Goal: Information Seeking & Learning: Learn about a topic

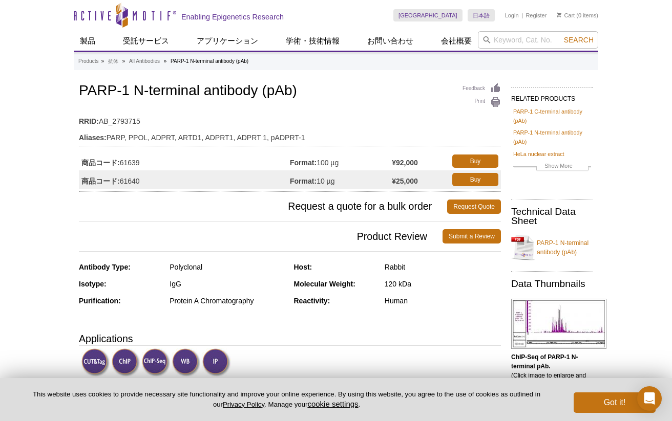
click at [198, 112] on td "RRID: AB_2793715" at bounding box center [290, 119] width 422 height 16
drag, startPoint x: 79, startPoint y: 91, endPoint x: 201, endPoint y: 90, distance: 121.3
click at [201, 90] on h1 "PARP-1 N-terminal antibody (pAb)" at bounding box center [290, 91] width 422 height 17
drag, startPoint x: 79, startPoint y: 93, endPoint x: 203, endPoint y: 90, distance: 123.9
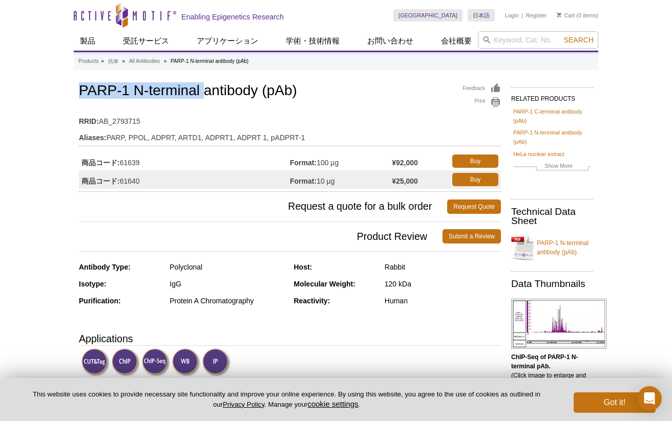
click at [203, 90] on h1 "PARP-1 N-terminal antibody (pAb)" at bounding box center [290, 91] width 422 height 17
click at [330, 118] on td "RRID: AB_2793715" at bounding box center [290, 119] width 422 height 16
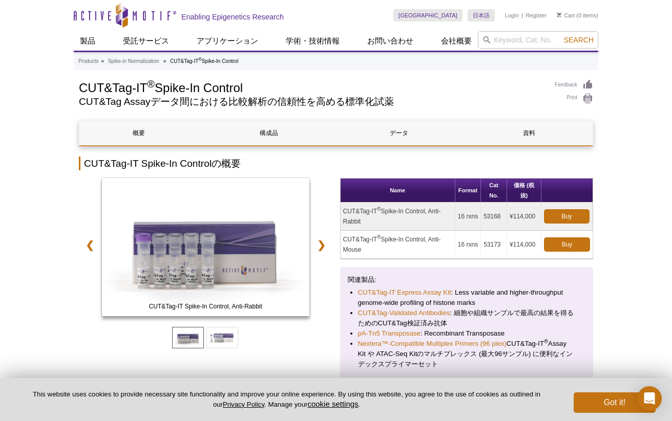
click at [459, 99] on h2 "CUT&Tag Assayデータ間における比較解析の信頼性を高める標準化試薬" at bounding box center [311, 101] width 465 height 9
